Goal: Task Accomplishment & Management: Manage account settings

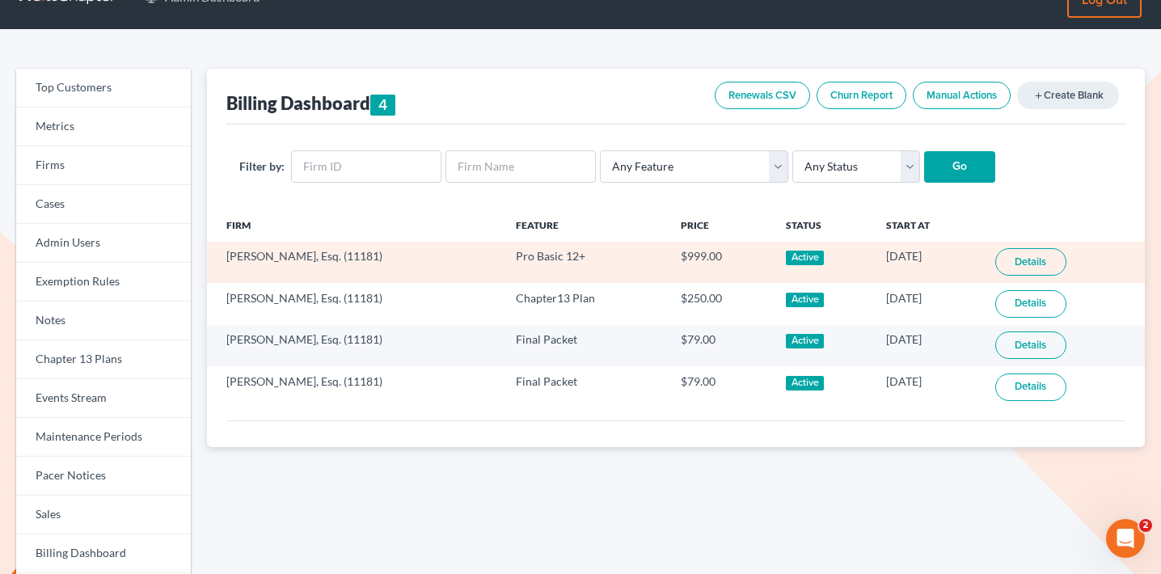
click at [370, 260] on td "Natasha Meruelo, Esq. (11181)" at bounding box center [355, 262] width 296 height 41
copy td "11181"
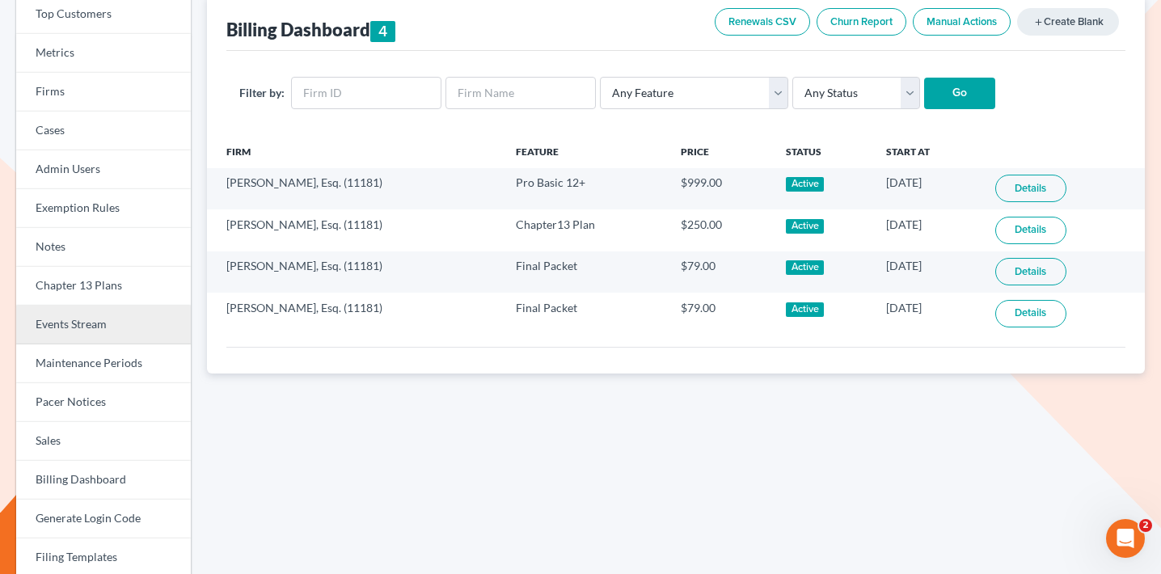
scroll to position [111, 0]
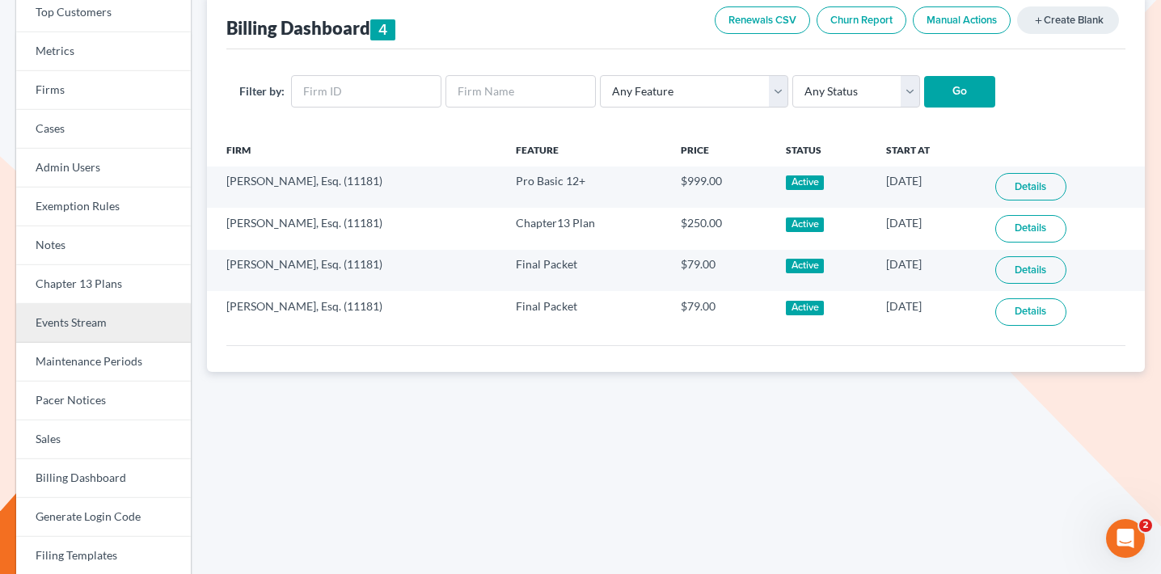
click at [132, 307] on link "Events Stream" at bounding box center [103, 323] width 175 height 39
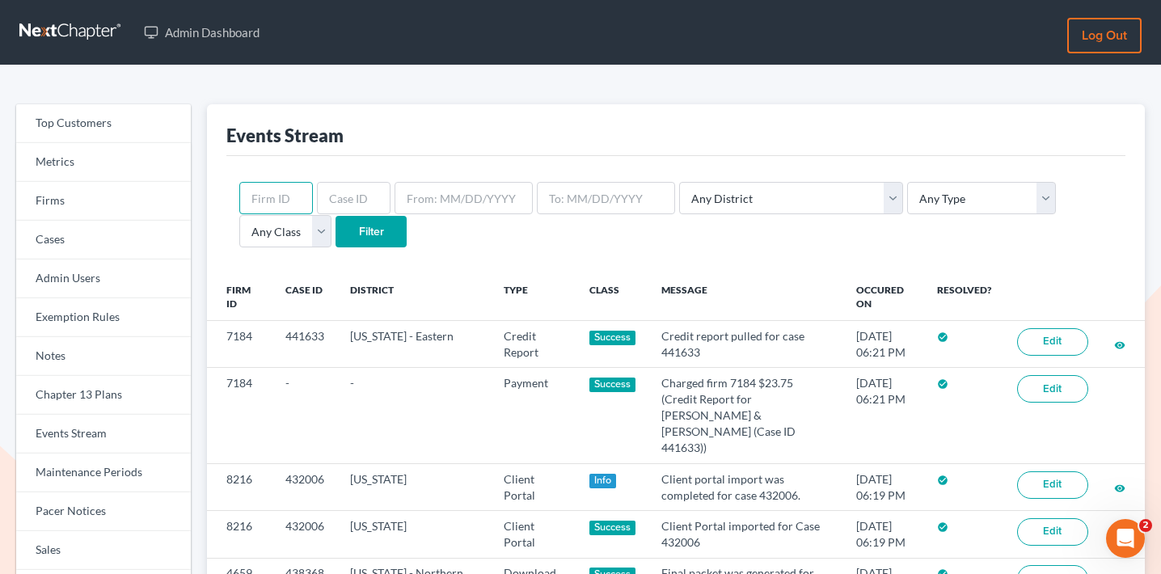
click at [274, 196] on input "text" at bounding box center [276, 198] width 74 height 32
paste input "11181"
type input "11181"
click at [907, 200] on select "Any Type Case Applied To Plan Case Archive Case Duplicate Case Filing Chapter 1…" at bounding box center [981, 198] width 149 height 32
click at [907, 182] on select "Any Type Case Applied To Plan Case Archive Case Duplicate Case Filing Chapter 1…" at bounding box center [981, 198] width 149 height 32
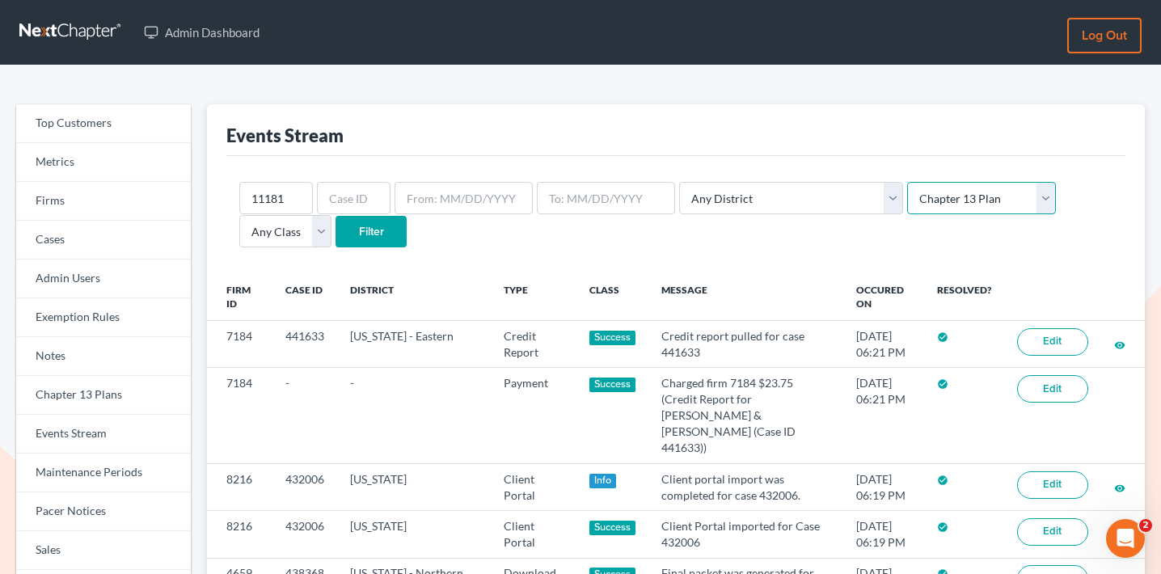
click at [907, 199] on select "Any Type Case Applied To Plan Case Archive Case Duplicate Case Filing Chapter 1…" at bounding box center [981, 198] width 149 height 32
select select "case_filing"
click at [907, 182] on select "Any Type Case Applied To Plan Case Archive Case Duplicate Case Filing Chapter 1…" at bounding box center [981, 198] width 149 height 32
click at [336, 230] on input "Filter" at bounding box center [371, 232] width 71 height 32
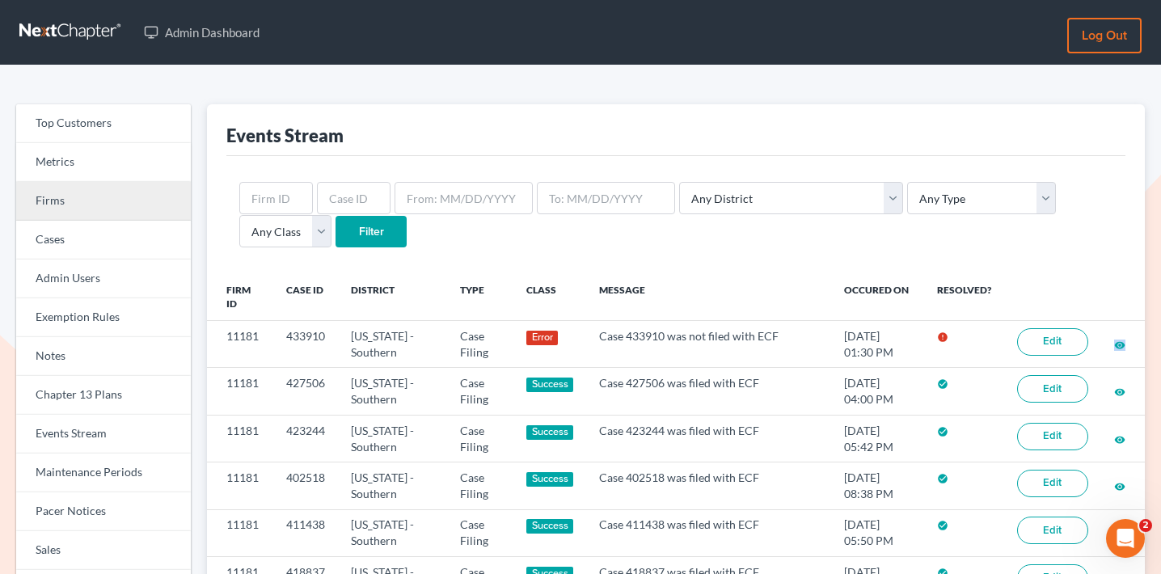
click at [158, 196] on link "Firms" at bounding box center [103, 201] width 175 height 39
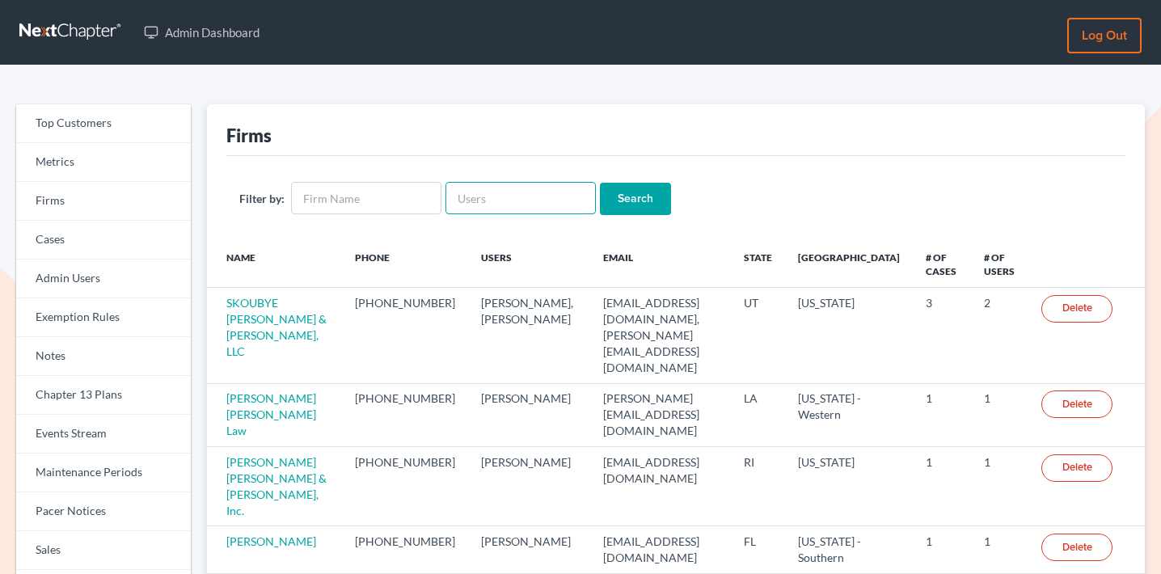
click at [498, 191] on input "text" at bounding box center [520, 198] width 150 height 32
paste input "carlajsingleton@gmail.com"
type input "carlajsingleton@gmail.com"
click at [623, 202] on input "Search" at bounding box center [635, 199] width 71 height 32
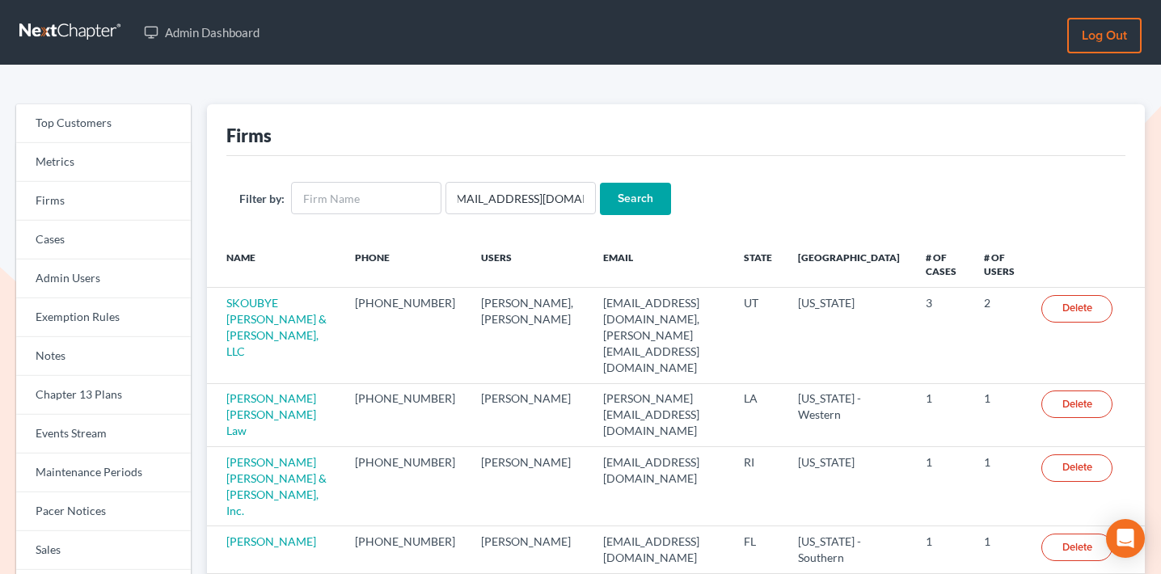
scroll to position [0, 0]
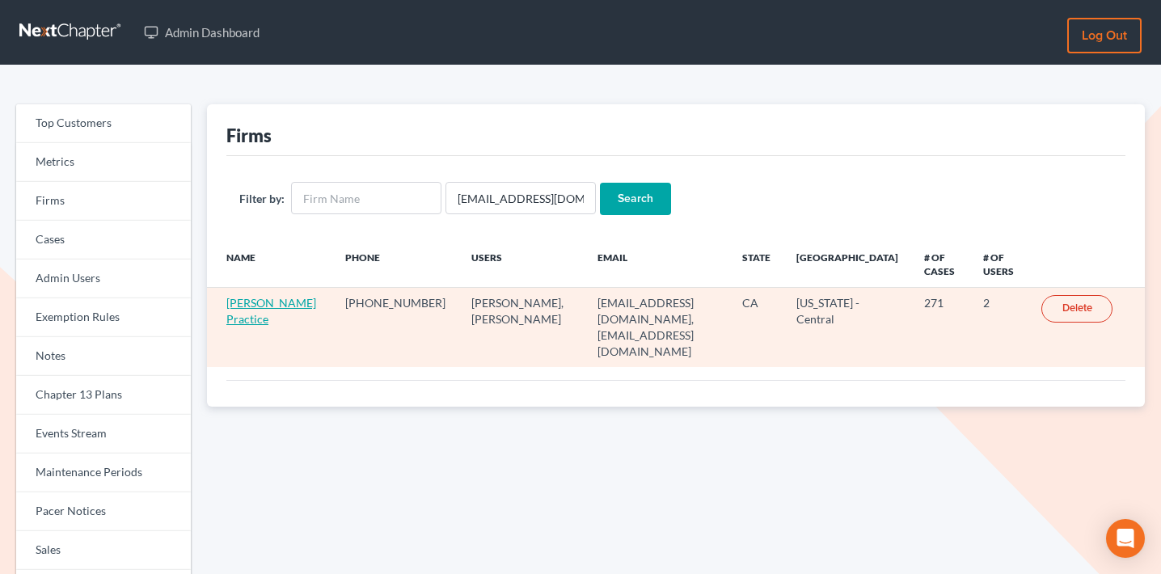
click at [255, 319] on link "[PERSON_NAME] Practice" at bounding box center [271, 311] width 90 height 30
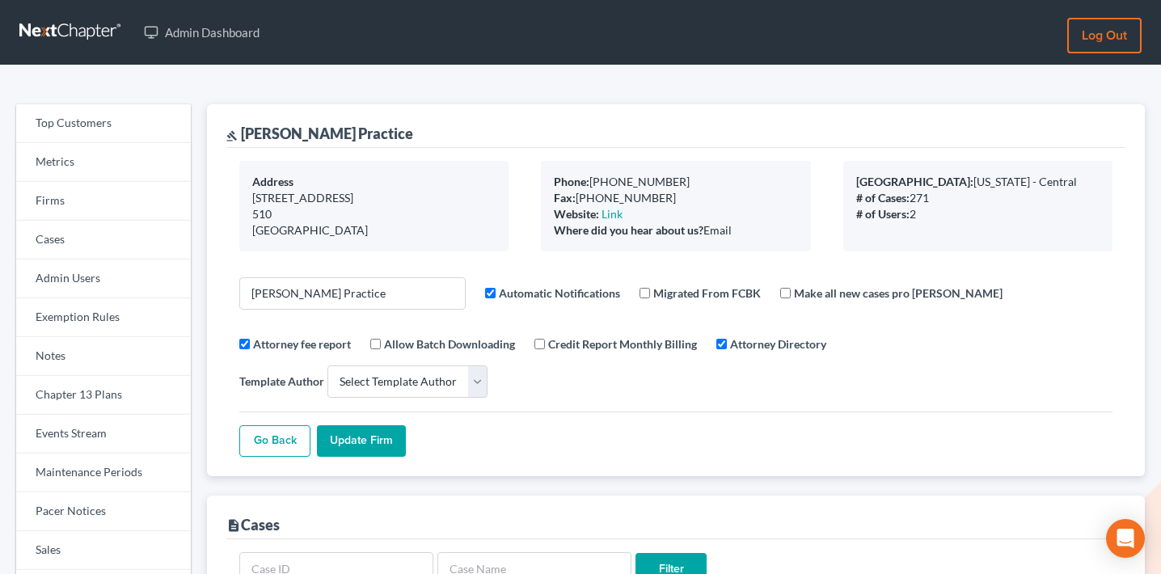
select select
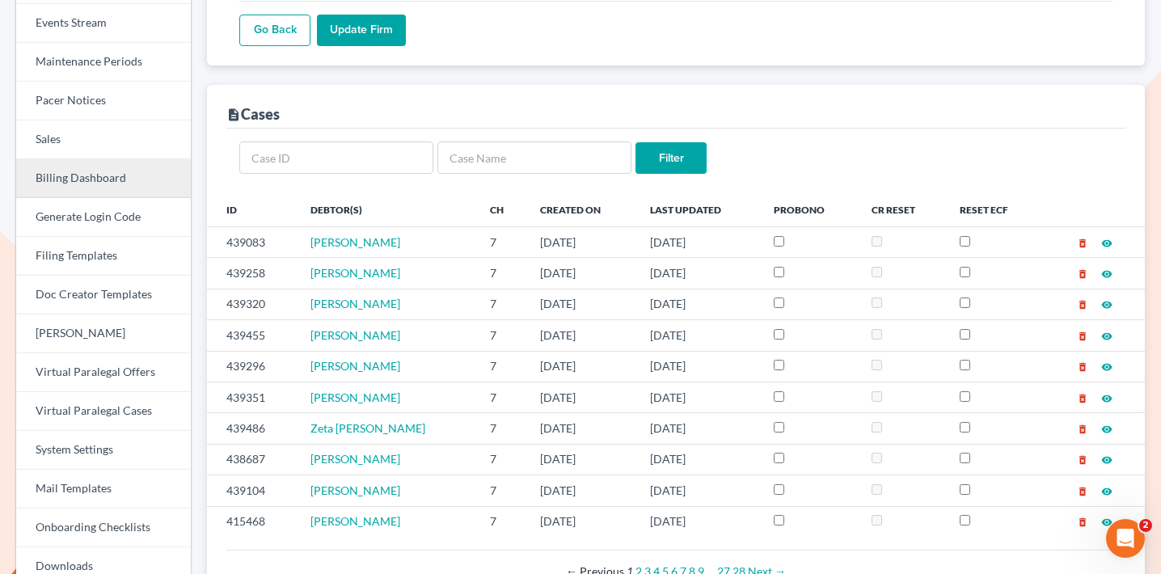
scroll to position [518, 0]
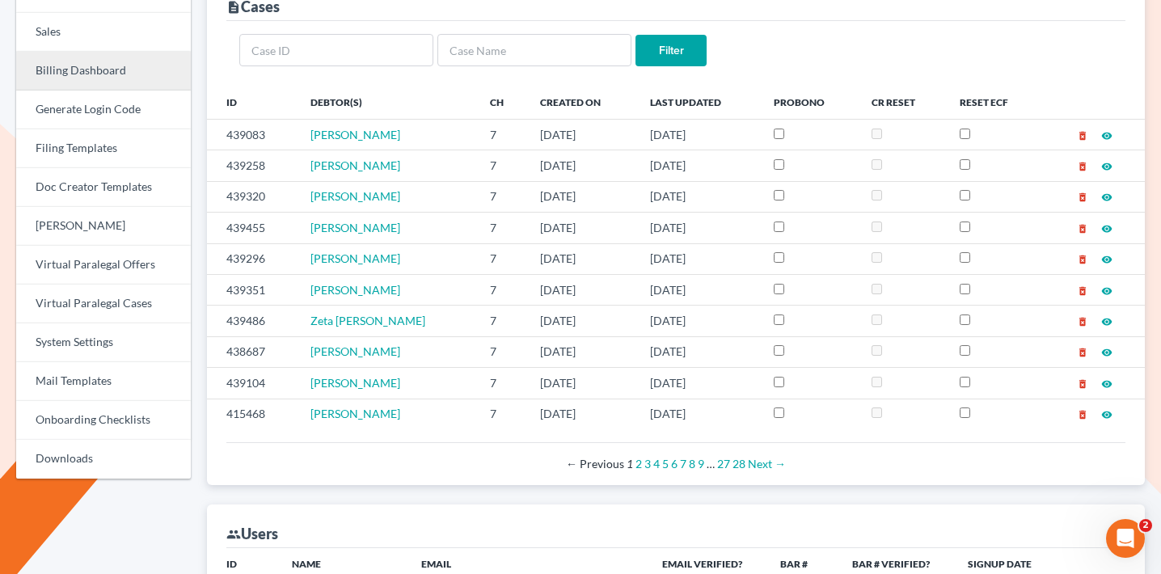
click at [99, 75] on link "Billing Dashboard" at bounding box center [103, 71] width 175 height 39
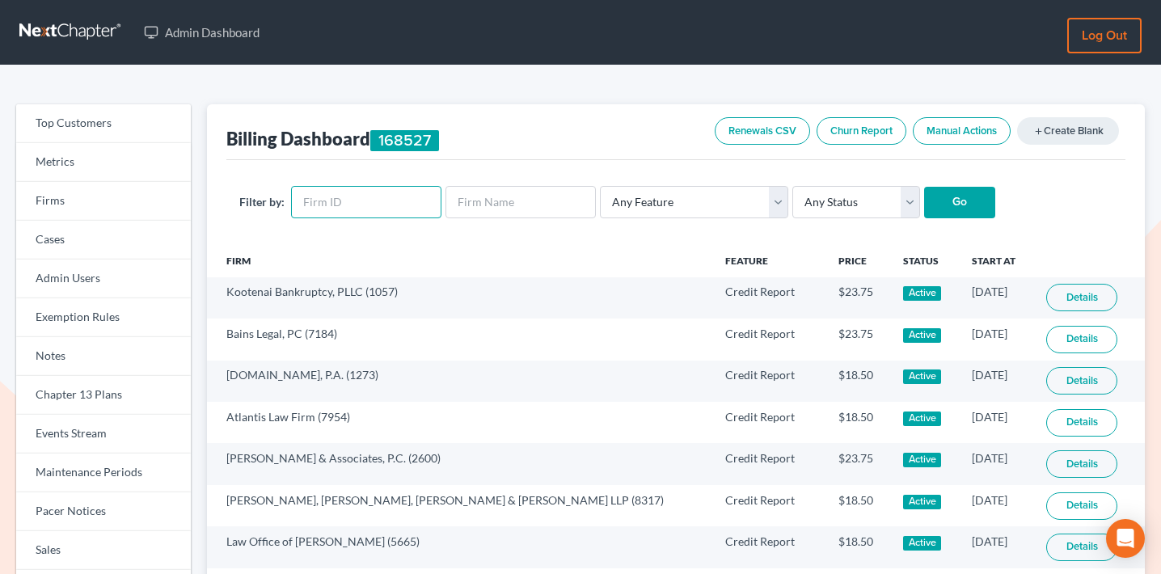
click at [376, 211] on input "text" at bounding box center [366, 202] width 150 height 32
paste input "3331"
type input "3331"
click at [957, 192] on input "Go" at bounding box center [959, 203] width 71 height 32
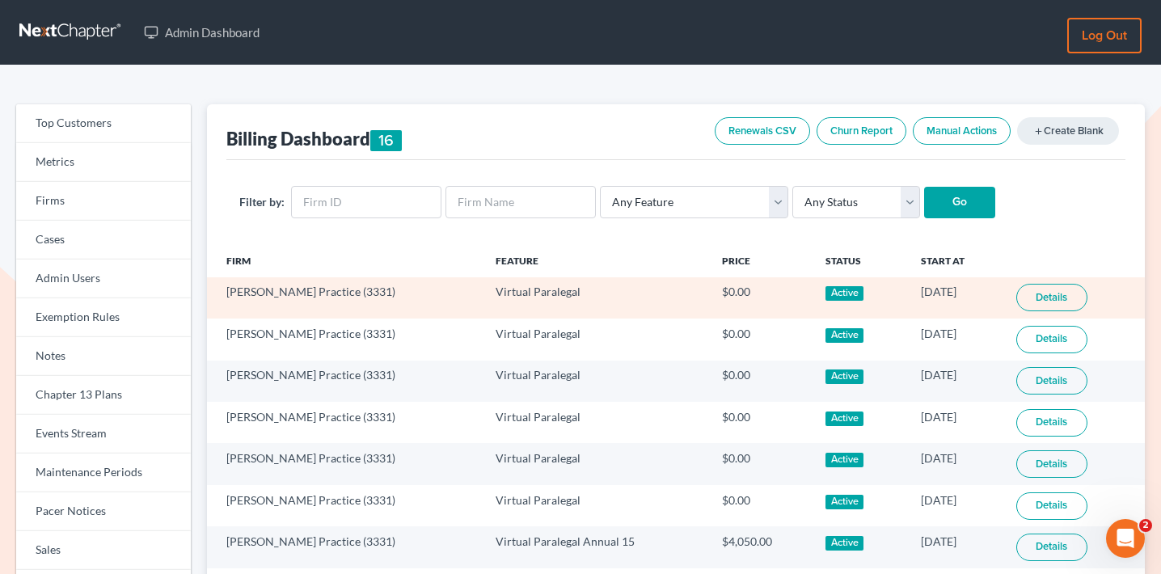
click at [1037, 293] on link "Details" at bounding box center [1051, 297] width 71 height 27
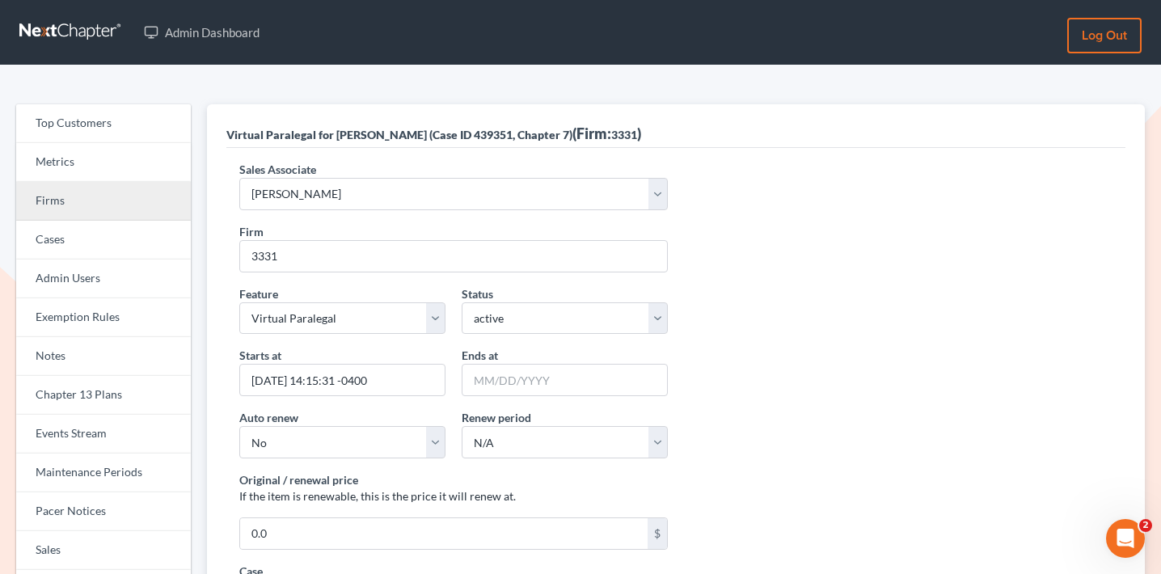
click at [97, 188] on link "Firms" at bounding box center [103, 201] width 175 height 39
